Goal: Information Seeking & Learning: Learn about a topic

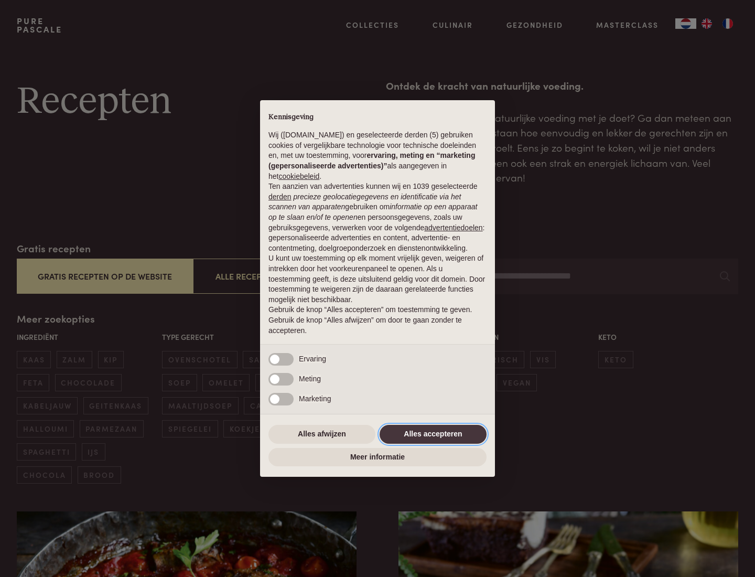
click at [433, 433] on button "Alles accepteren" at bounding box center [432, 434] width 107 height 19
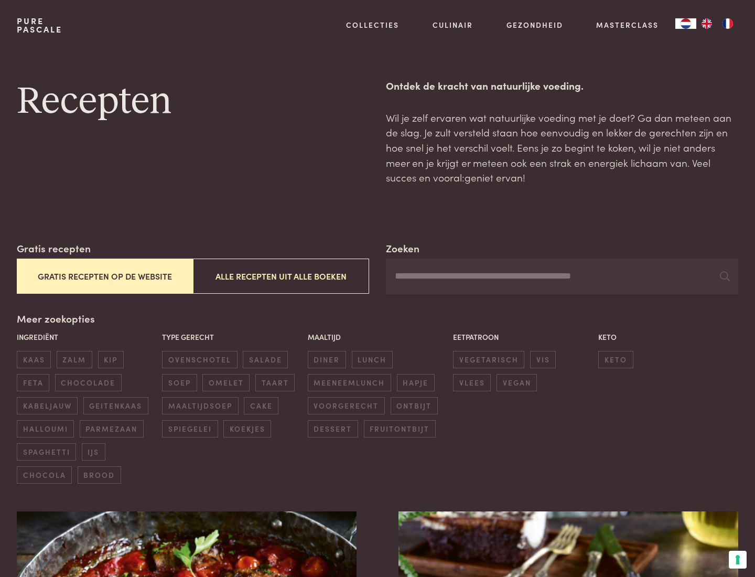
click at [104, 276] on button "Gratis recepten op de website" at bounding box center [105, 275] width 176 height 35
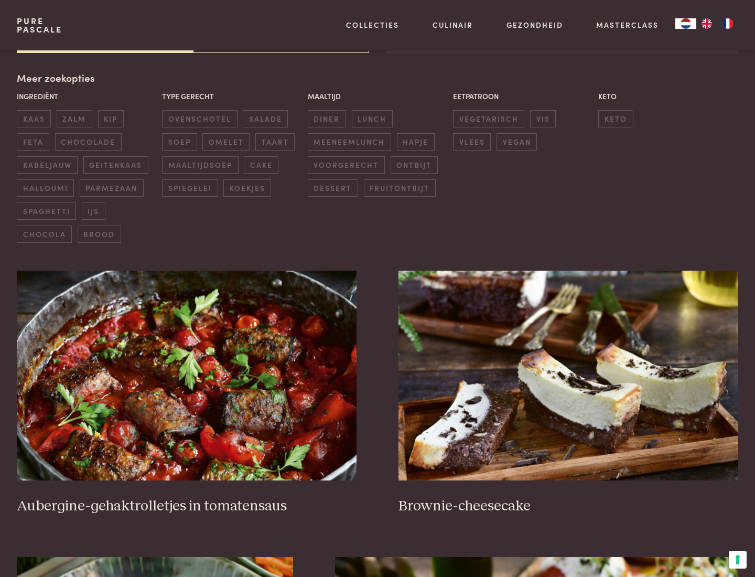
click at [55, 78] on div "Meer zoekopties Ingrediënt kaas zalm kip feta chocolade kabeljauw geitenkaas ha…" at bounding box center [377, 156] width 721 height 172
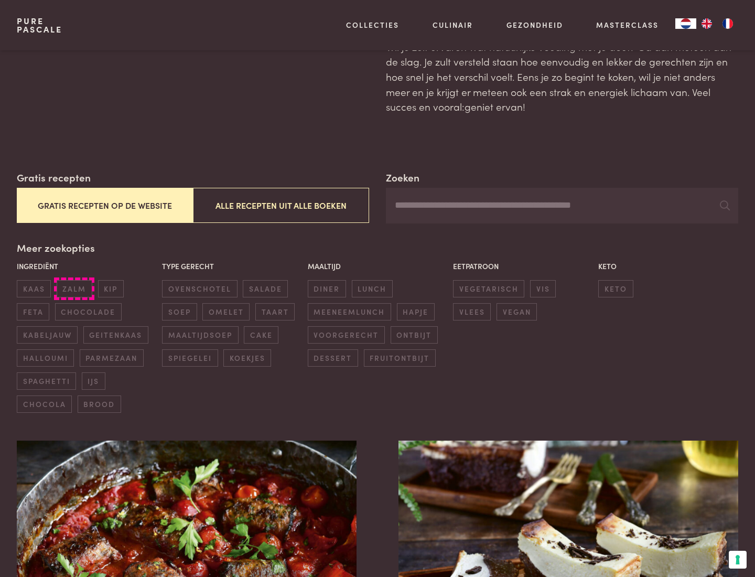
click at [74, 288] on span "zalm" at bounding box center [75, 288] width 36 height 17
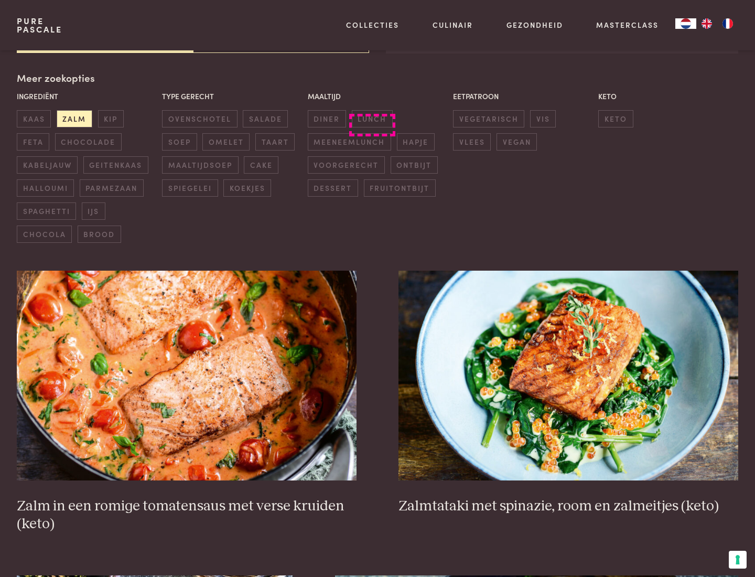
click at [372, 118] on span "lunch" at bounding box center [372, 118] width 41 height 17
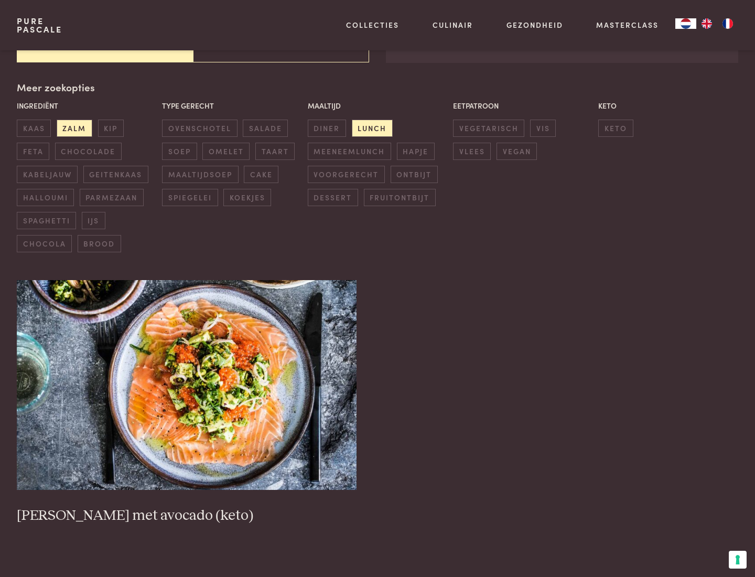
scroll to position [231, 0]
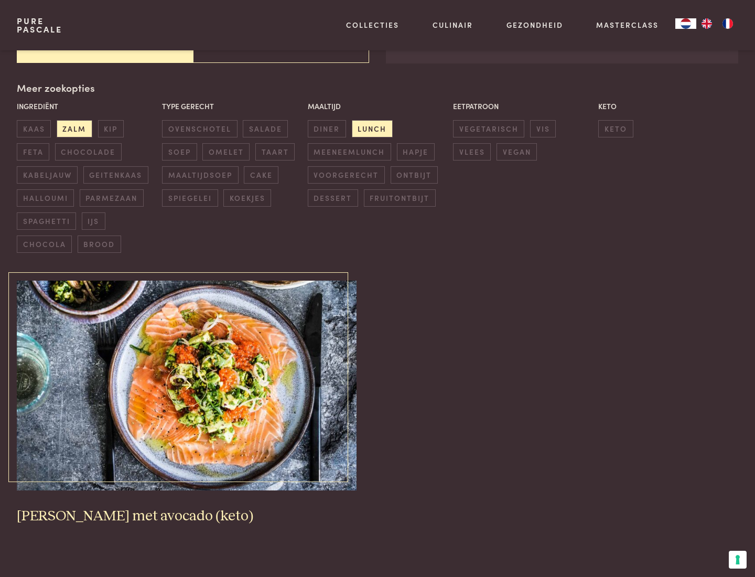
click at [187, 385] on img at bounding box center [187, 385] width 340 height 210
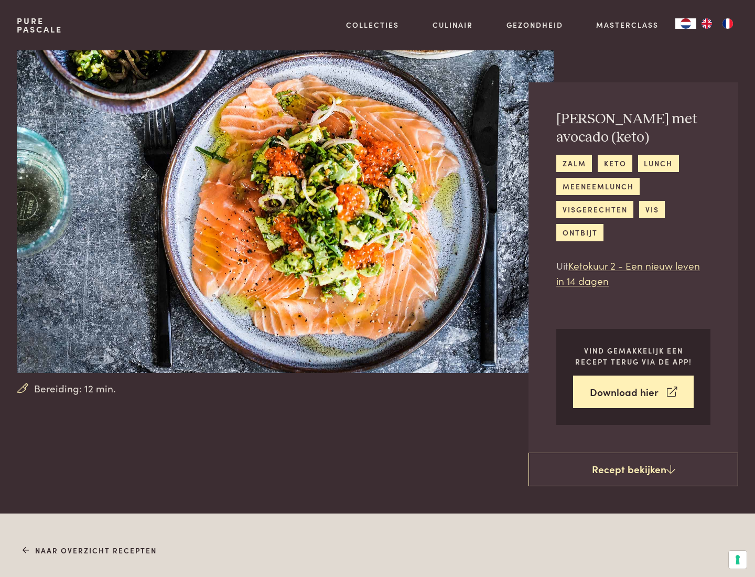
scroll to position [601, 0]
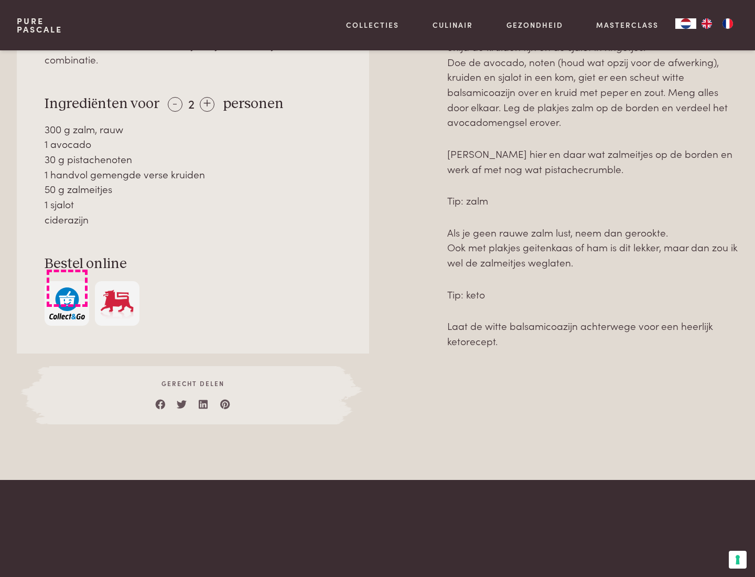
click at [67, 288] on img "button" at bounding box center [67, 303] width 36 height 32
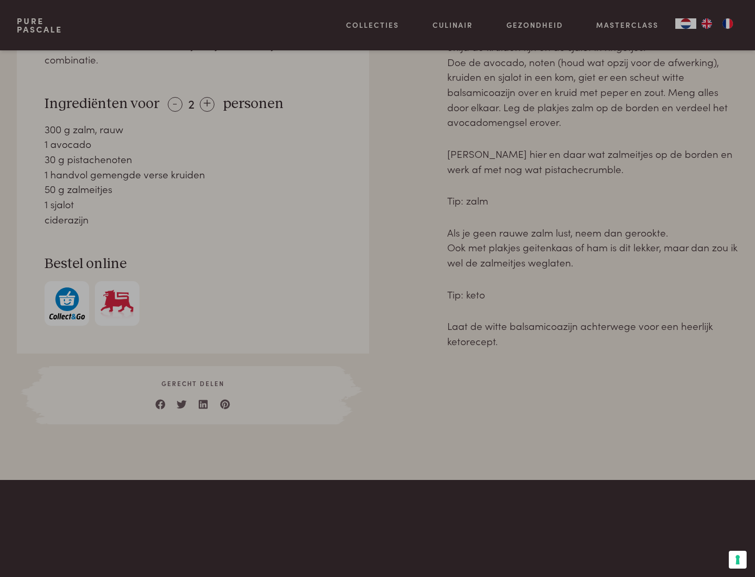
scroll to position [426, 0]
